Goal: Task Accomplishment & Management: Use online tool/utility

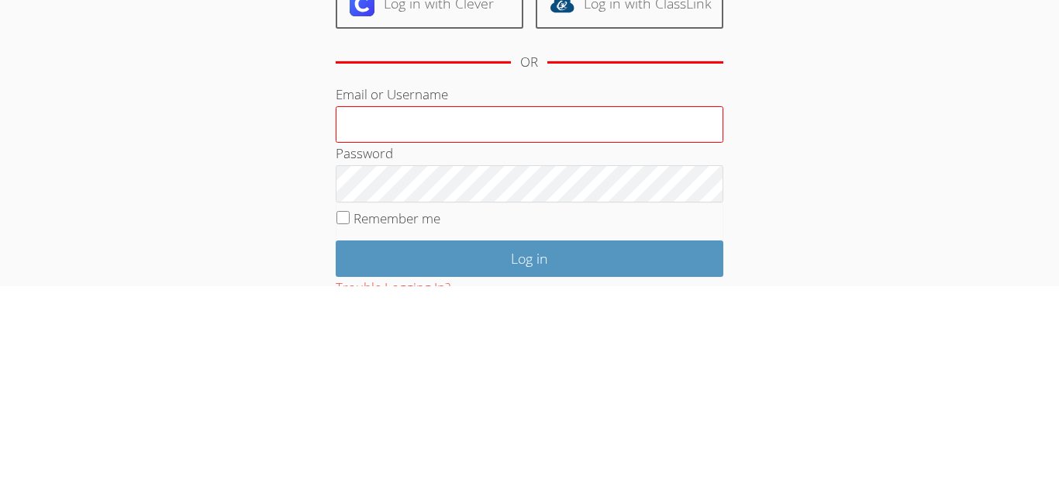
click at [488, 318] on input "Email or Username" at bounding box center [530, 329] width 388 height 37
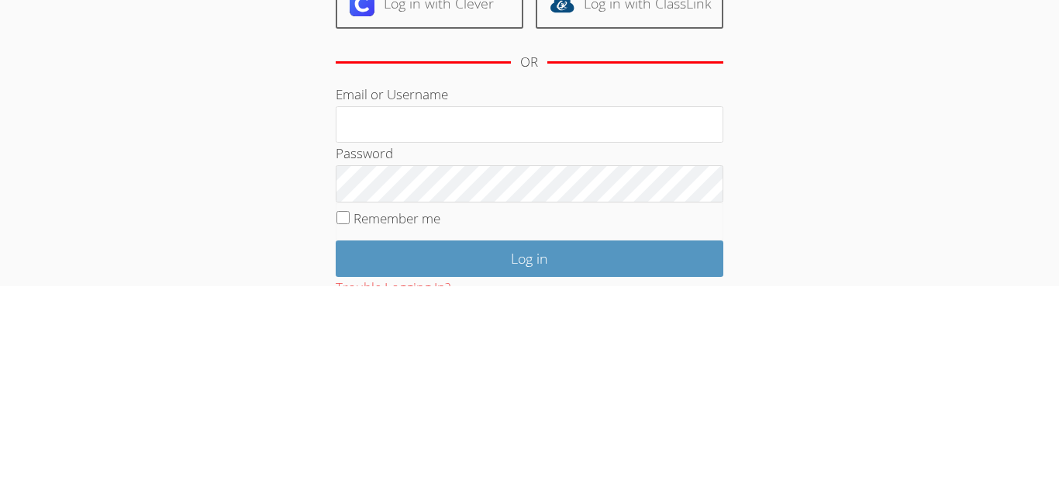
type input "j.juarez19@lodiusd.org"
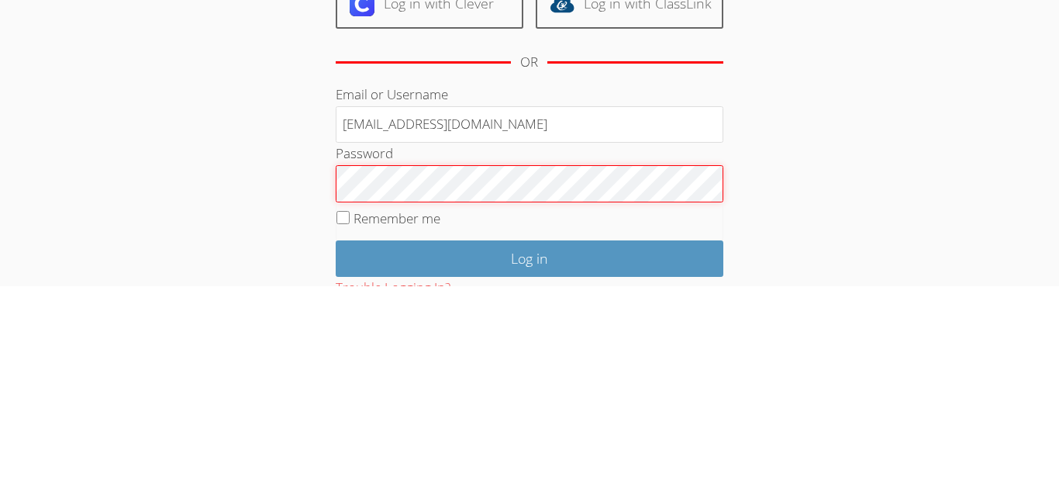
click at [336, 445] on input "Log in" at bounding box center [530, 463] width 388 height 36
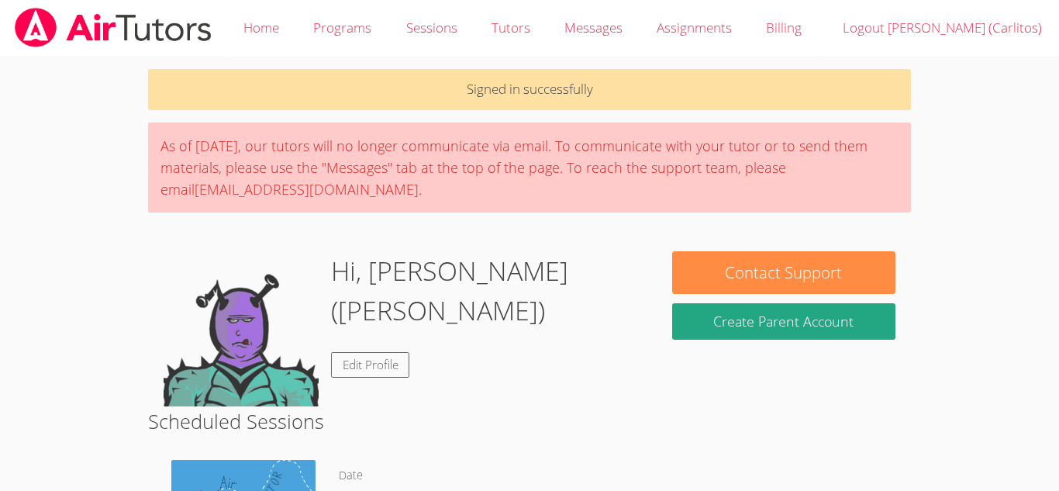
scroll to position [62, 0]
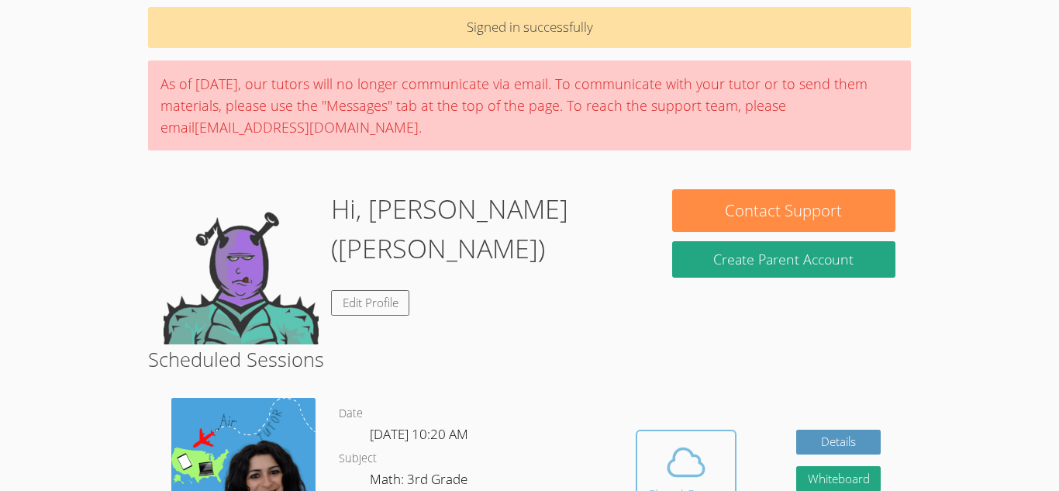
click at [706, 447] on icon at bounding box center [685, 461] width 43 height 43
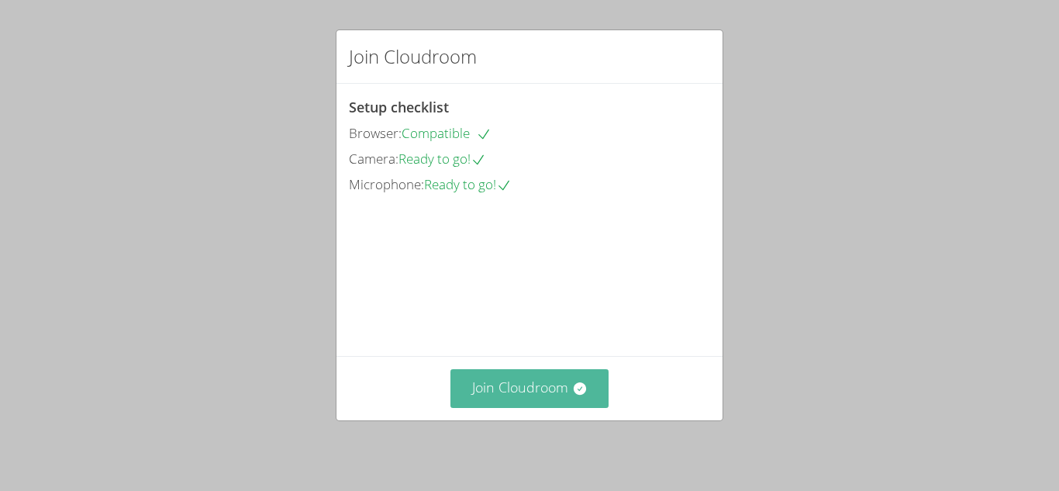
click at [557, 391] on button "Join Cloudroom" at bounding box center [529, 388] width 159 height 38
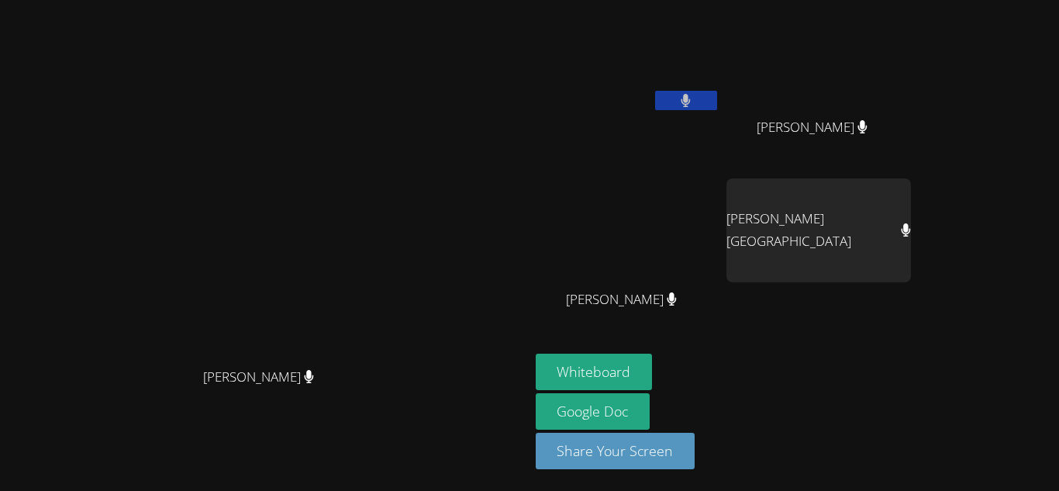
click at [381, 360] on video at bounding box center [264, 214] width 233 height 291
click at [653, 361] on button "Whiteboard" at bounding box center [594, 372] width 117 height 36
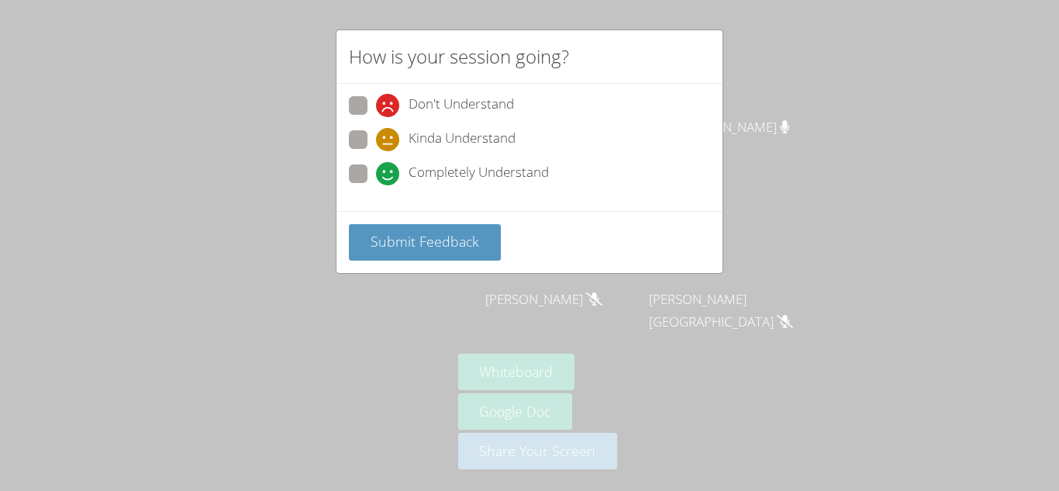
click at [376, 185] on span at bounding box center [376, 185] width 0 height 0
click at [376, 172] on input "Completely Understand" at bounding box center [382, 170] width 13 height 13
radio input "true"
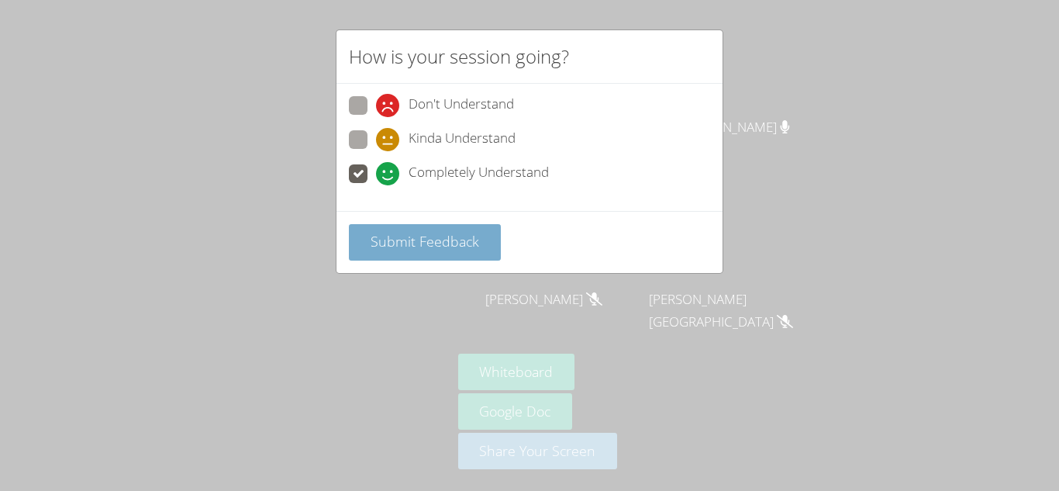
click at [424, 239] on span "Submit Feedback" at bounding box center [425, 241] width 109 height 19
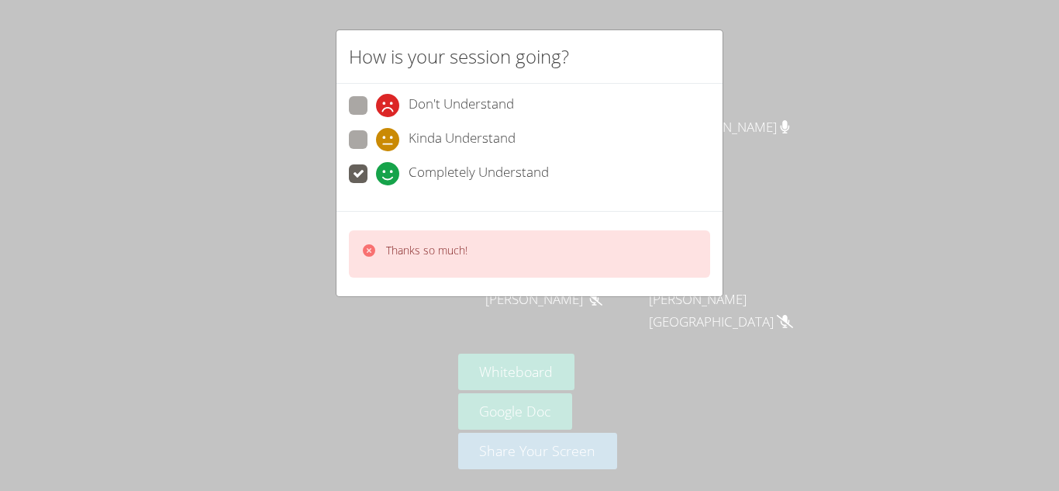
click at [423, 243] on p "Thanks so much!" at bounding box center [426, 251] width 81 height 16
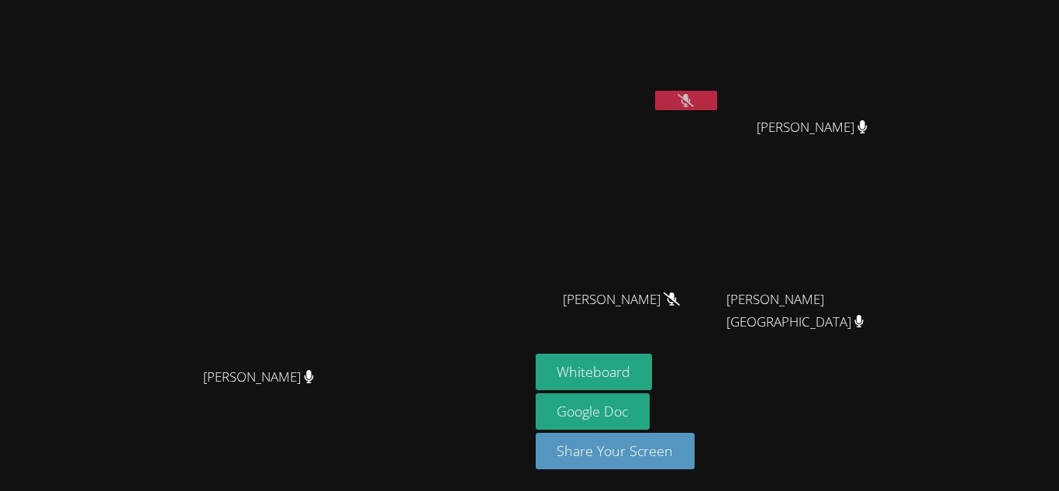
click at [716, 89] on video at bounding box center [628, 58] width 185 height 104
click at [717, 99] on button at bounding box center [686, 100] width 62 height 19
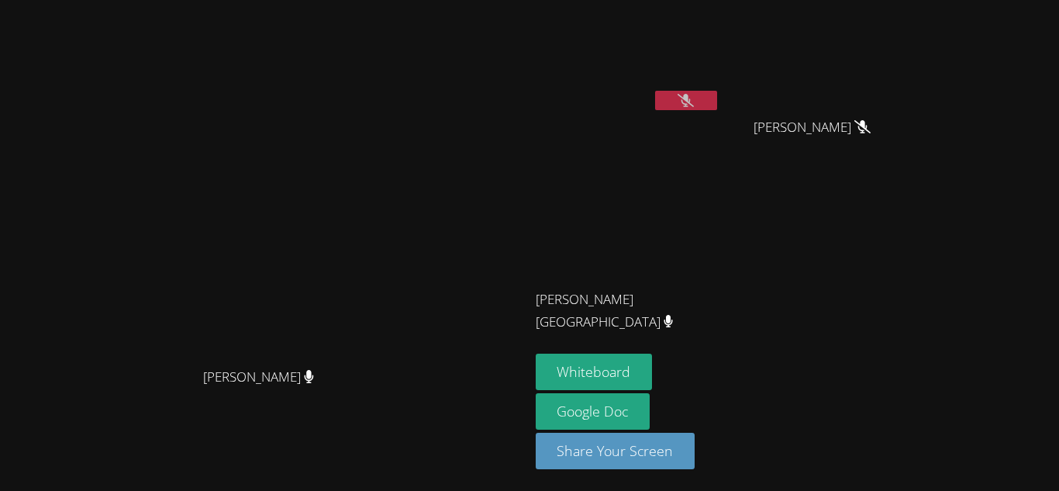
click at [717, 99] on button at bounding box center [686, 100] width 62 height 19
